Goal: Navigation & Orientation: Go to known website

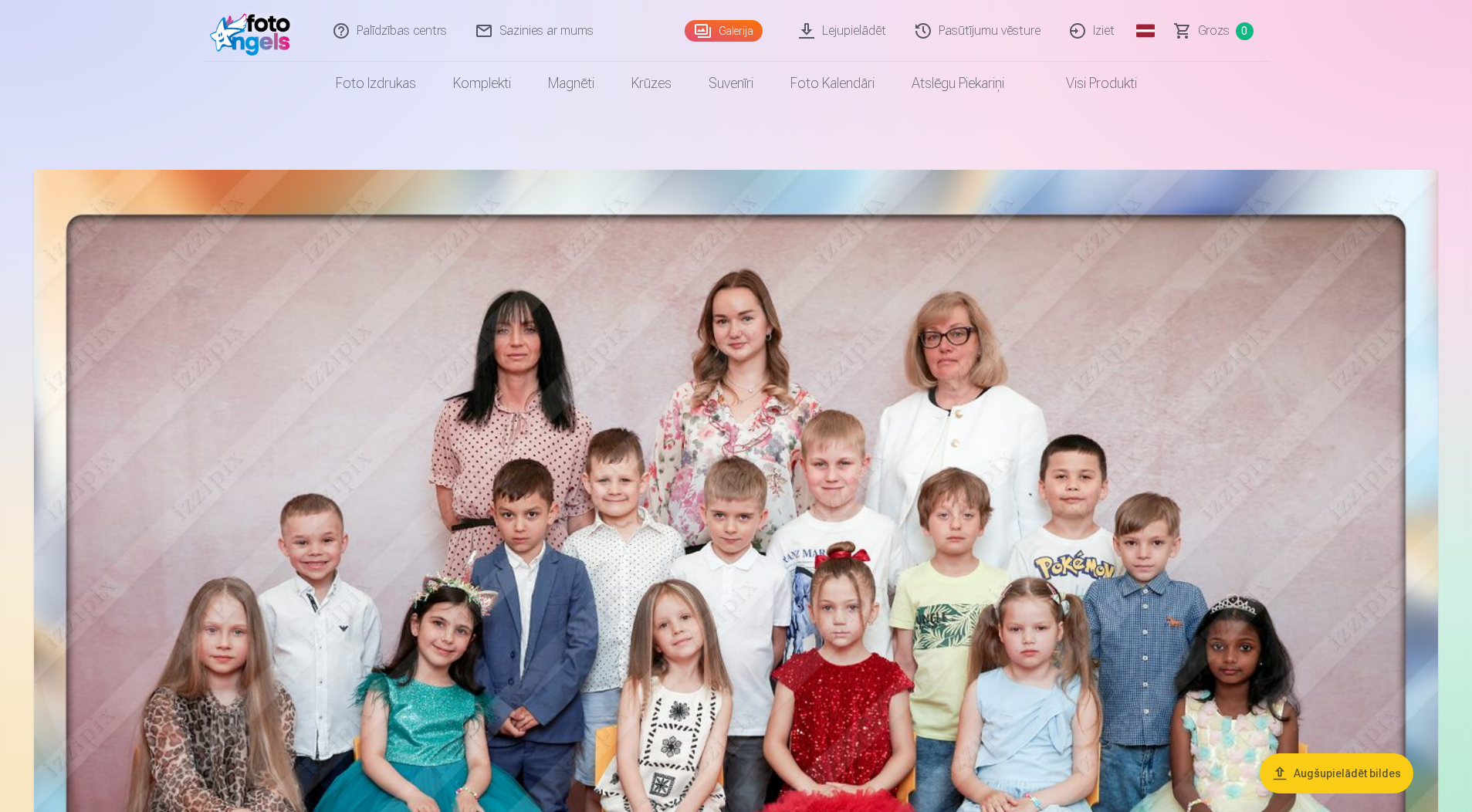
click at [1107, 34] on link "Iziet" at bounding box center [1093, 31] width 74 height 62
